Goal: Transaction & Acquisition: Purchase product/service

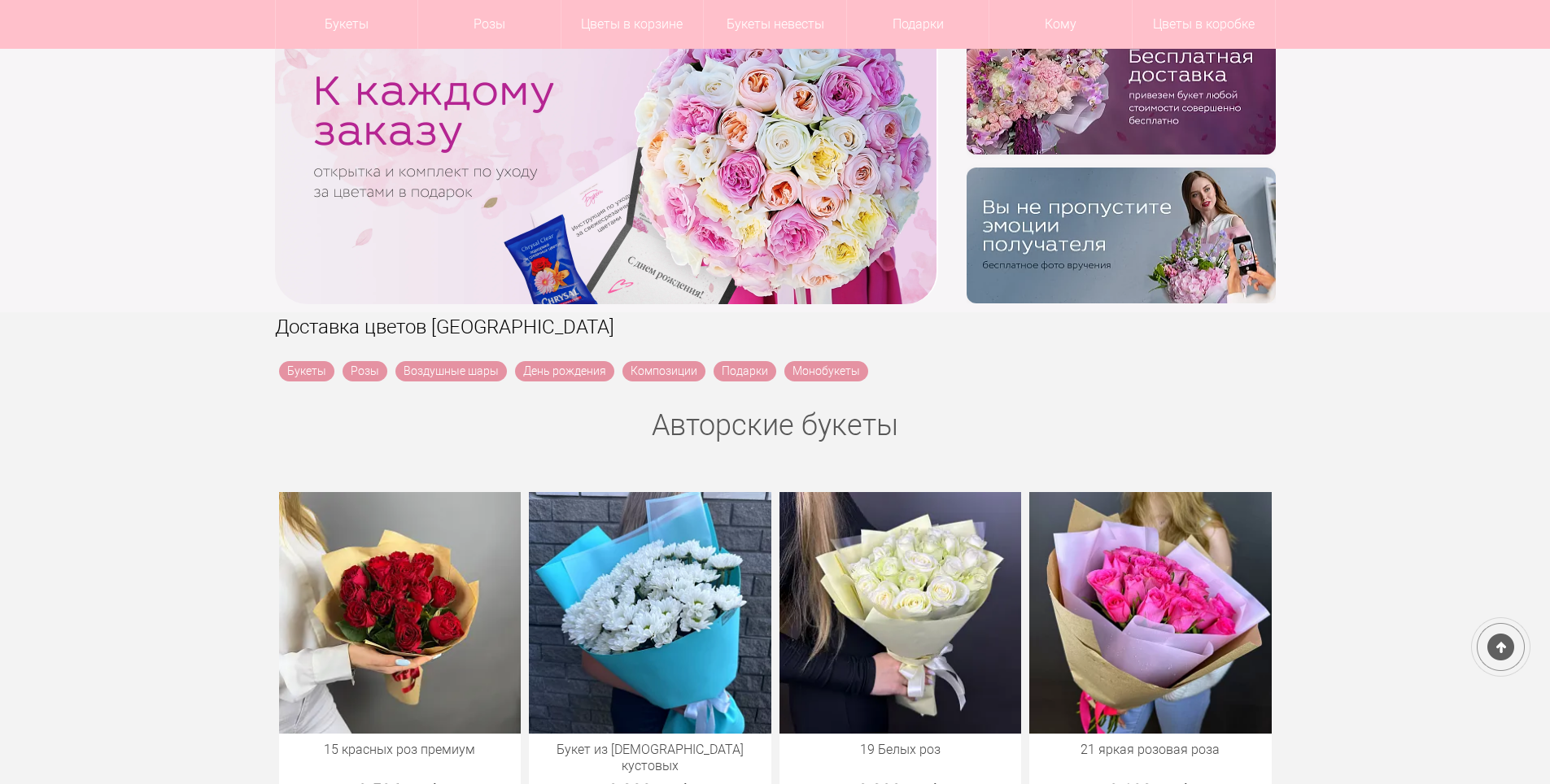
scroll to position [326, 0]
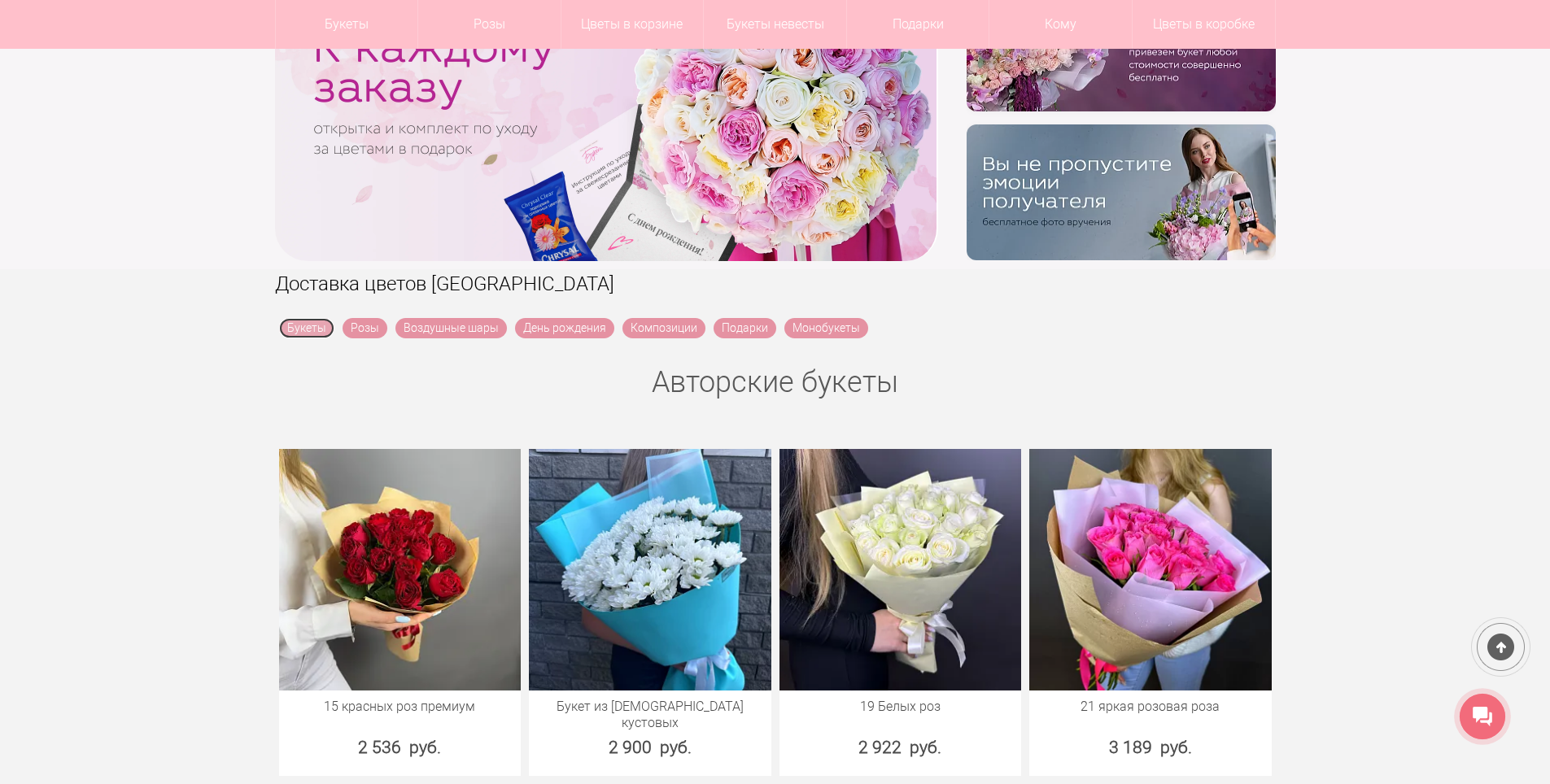
click at [313, 327] on link "Букеты" at bounding box center [306, 328] width 55 height 21
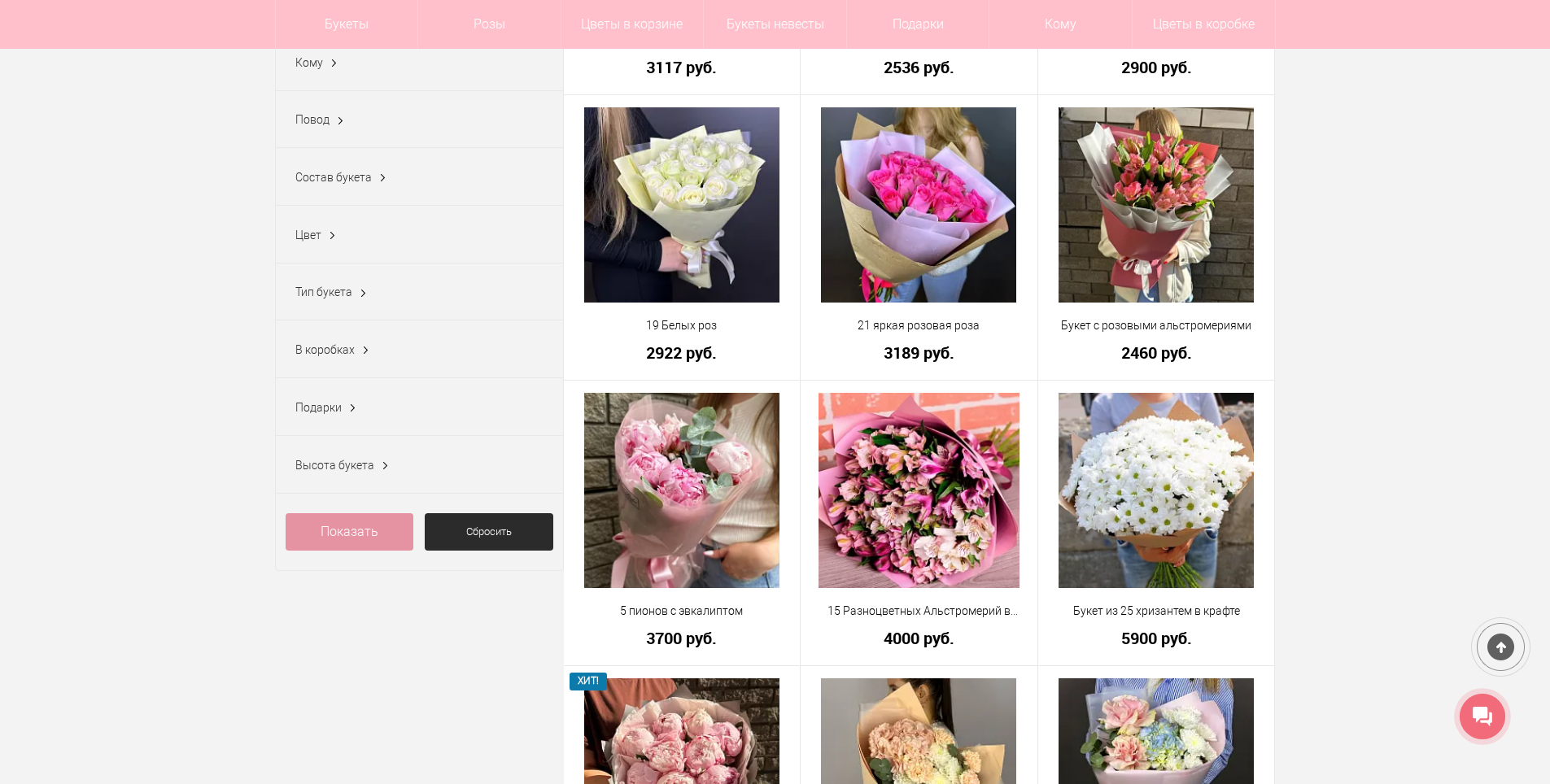
scroll to position [488, 0]
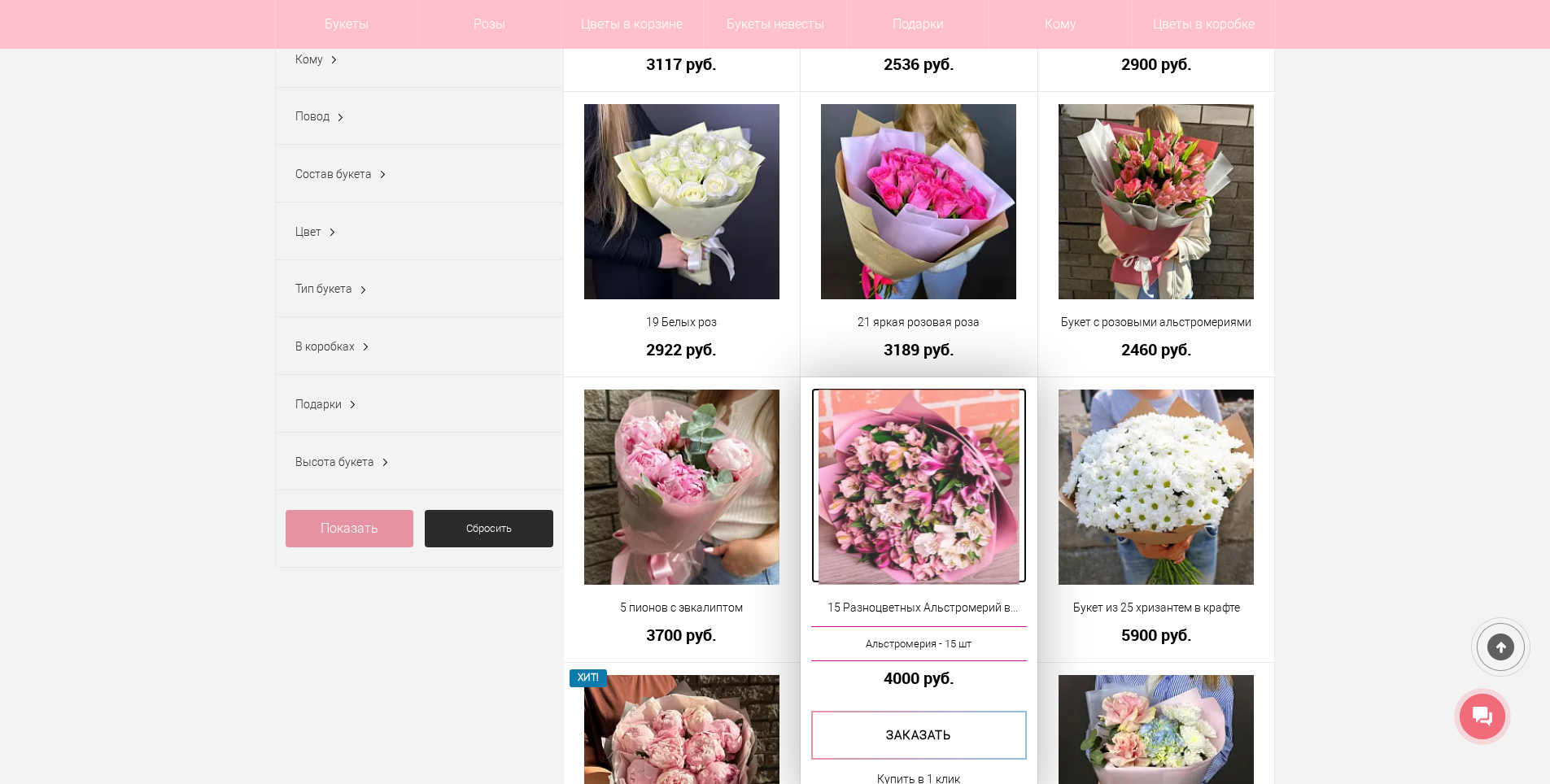
click at [912, 477] on img at bounding box center [919, 487] width 200 height 195
